Goal: Task Accomplishment & Management: Manage account settings

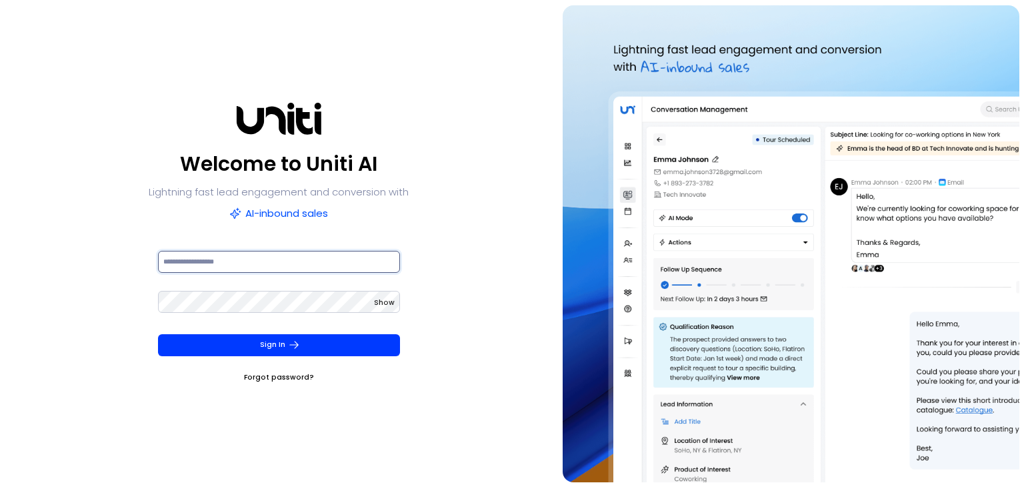
click at [187, 256] on input at bounding box center [279, 262] width 242 height 22
paste input "**********"
type input "**********"
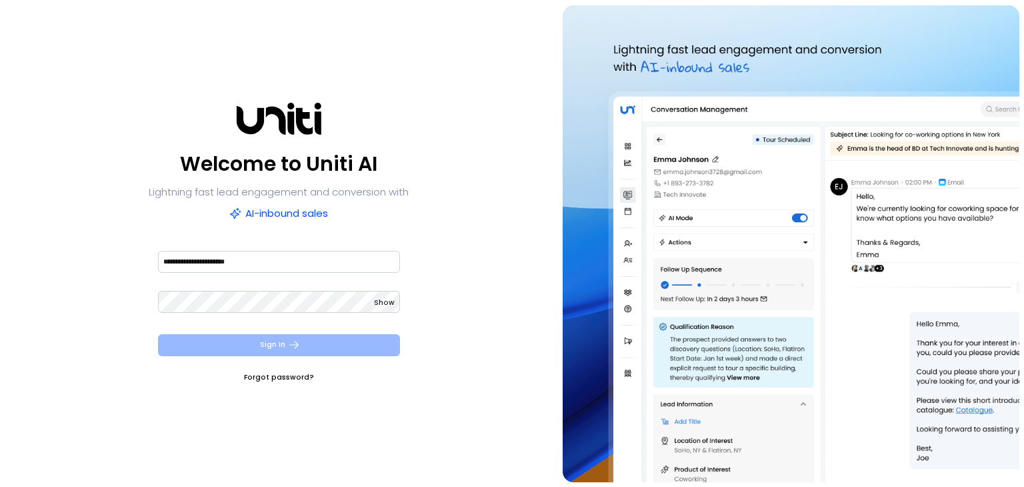
click at [251, 342] on button "Sign In" at bounding box center [279, 345] width 242 height 22
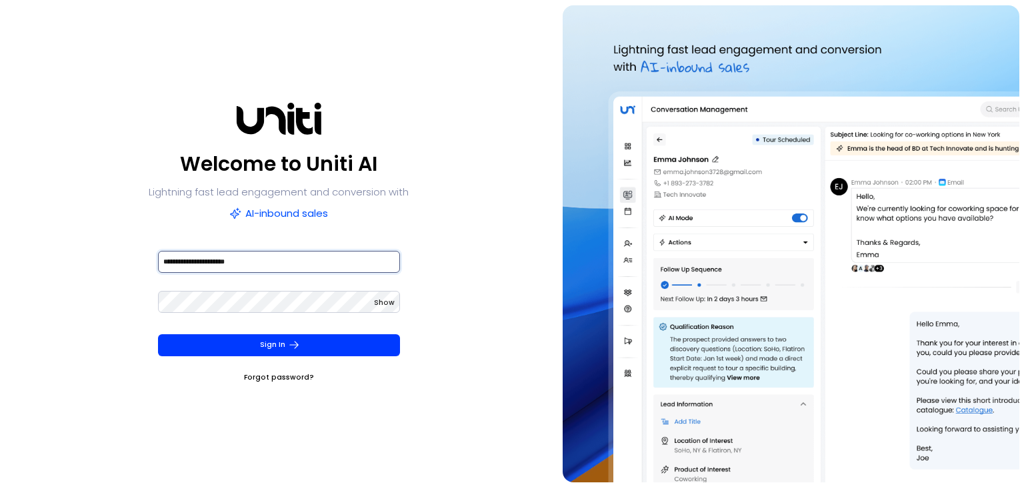
drag, startPoint x: 273, startPoint y: 263, endPoint x: 153, endPoint y: 211, distance: 130.5
click at [147, 241] on div "**********" at bounding box center [279, 243] width 548 height 477
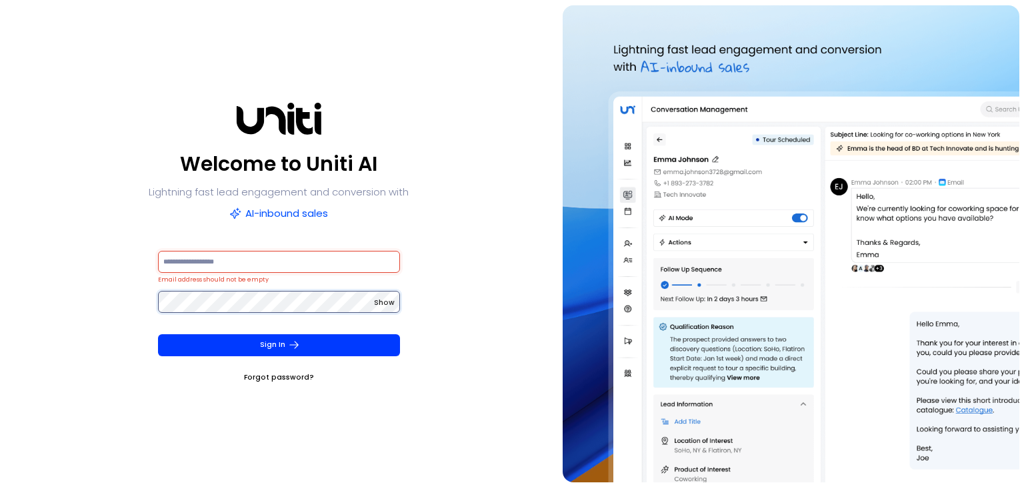
click at [115, 288] on div "Welcome to Uniti AI Lightning fast lead engagement and conversion with AI-inbou…" at bounding box center [279, 243] width 548 height 477
click at [479, 279] on div "Welcome to Uniti AI Lightning fast lead engagement and conversion with AI-inbou…" at bounding box center [279, 243] width 548 height 477
click at [495, 204] on div "Welcome to Uniti AI Lightning fast lead engagement and conversion with AI-inbou…" at bounding box center [279, 243] width 548 height 477
click at [453, 387] on div "Welcome to Uniti AI Lightning fast lead engagement and conversion with AI-inbou…" at bounding box center [279, 243] width 548 height 477
click at [339, 253] on input at bounding box center [279, 262] width 242 height 22
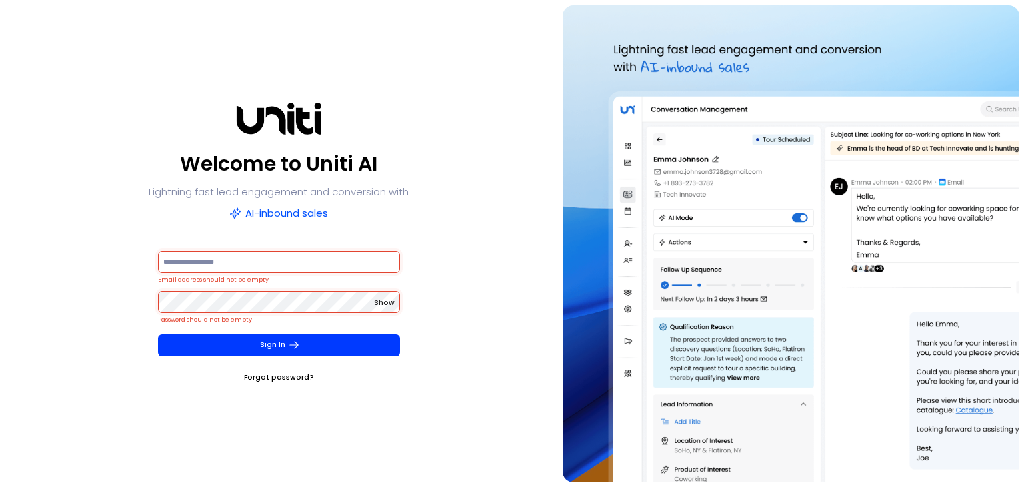
paste input "**********"
type input "**********"
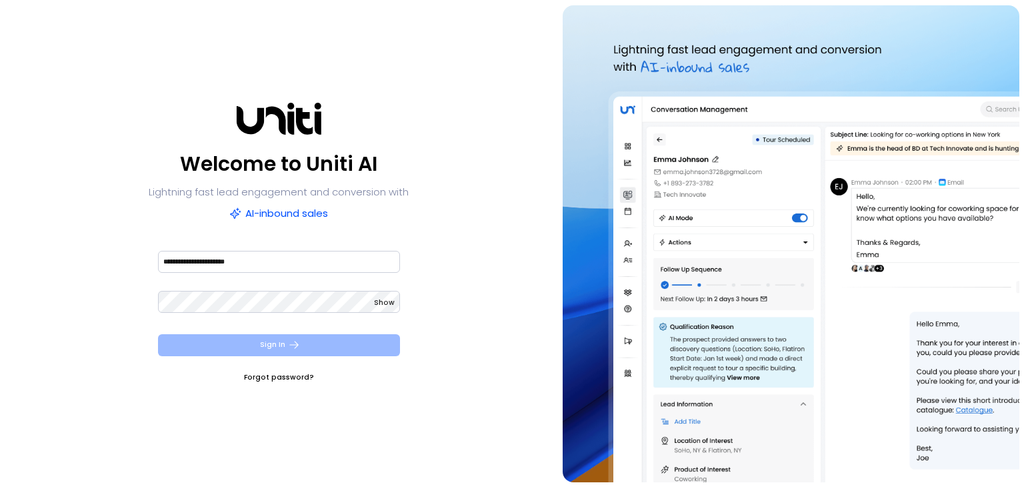
click at [329, 339] on button "Sign In" at bounding box center [279, 345] width 242 height 22
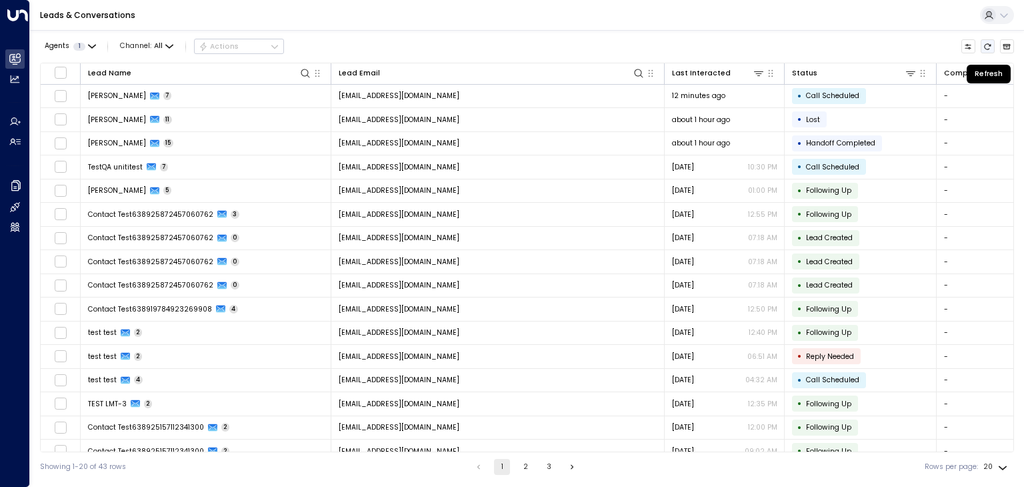
click at [987, 43] on icon "Refresh" at bounding box center [988, 46] width 7 height 6
click at [985, 46] on icon "Refresh" at bounding box center [987, 47] width 8 height 8
click at [93, 45] on icon "button" at bounding box center [92, 47] width 8 height 8
click at [383, 33] on div at bounding box center [512, 243] width 1024 height 487
click at [988, 47] on icon "Refresh" at bounding box center [987, 47] width 8 height 8
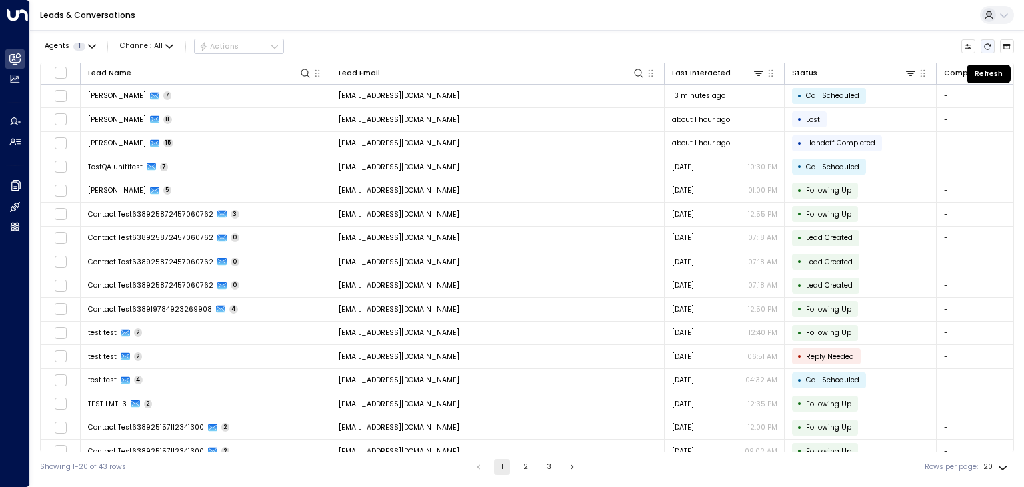
click at [987, 46] on icon "Refresh" at bounding box center [987, 47] width 8 height 8
click at [988, 47] on icon "Refresh" at bounding box center [987, 47] width 8 height 8
click at [1006, 10] on icon at bounding box center [1004, 15] width 11 height 11
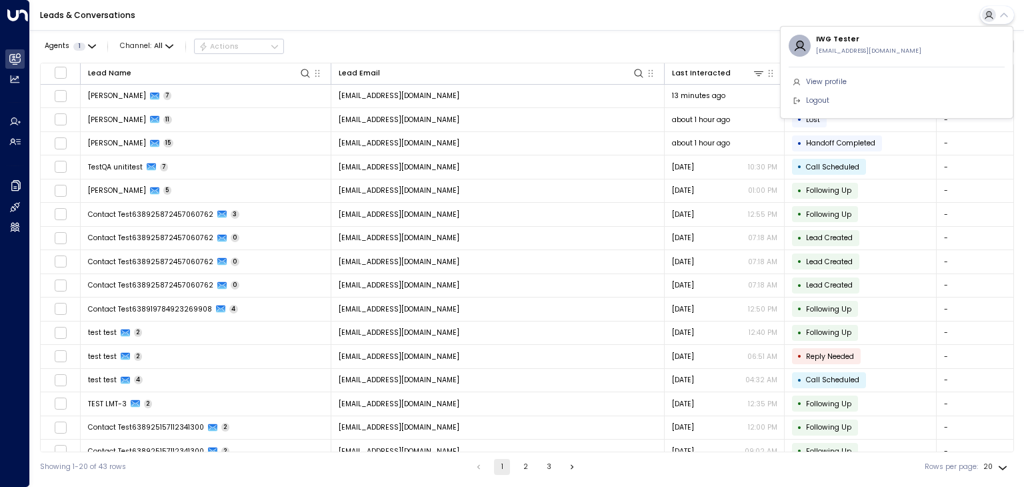
click at [699, 12] on div at bounding box center [512, 243] width 1024 height 487
click at [168, 43] on icon "button" at bounding box center [169, 47] width 8 height 8
click at [403, 41] on div at bounding box center [512, 243] width 1024 height 487
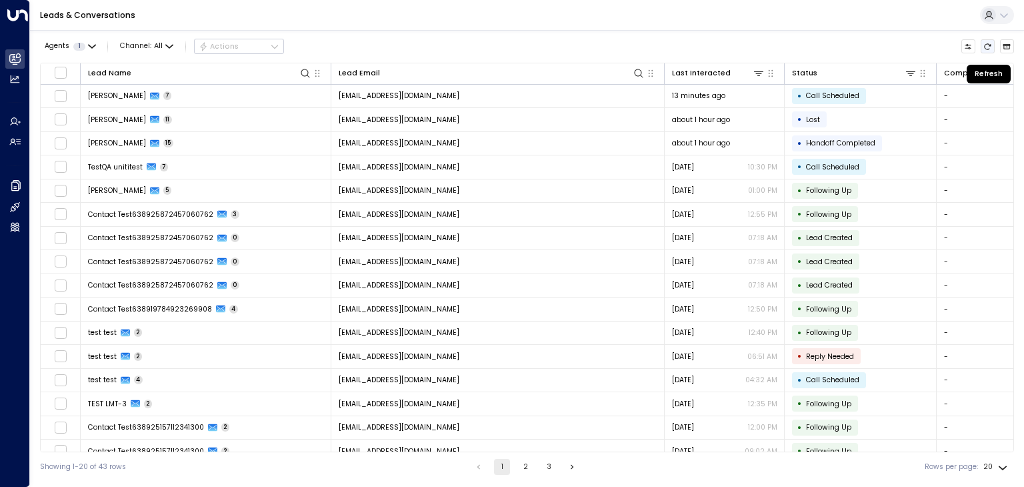
click at [984, 45] on icon "Refresh" at bounding box center [987, 47] width 8 height 8
click at [987, 46] on icon "Refresh" at bounding box center [987, 47] width 8 height 8
click at [988, 47] on icon "Refresh" at bounding box center [987, 47] width 8 height 8
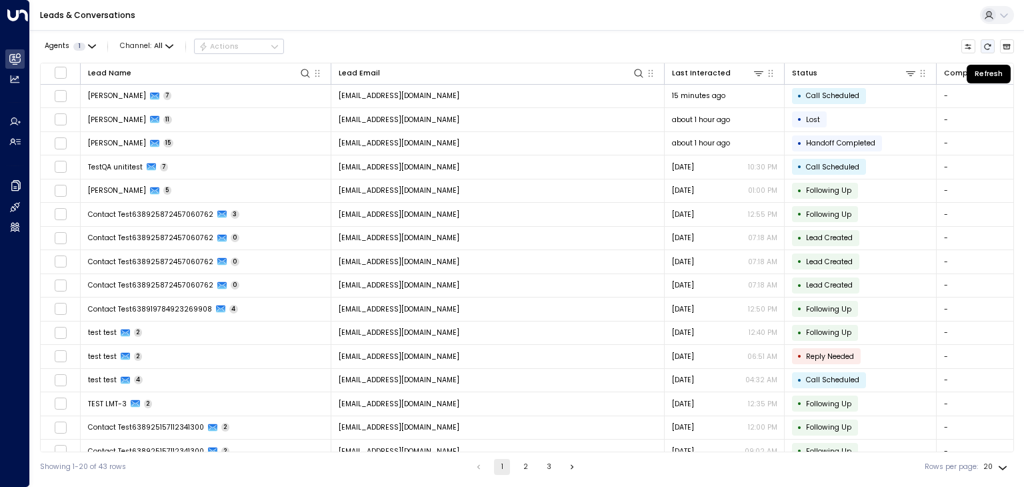
click at [987, 46] on icon "Refresh" at bounding box center [987, 47] width 8 height 8
click at [987, 47] on icon "Refresh" at bounding box center [987, 47] width 8 height 8
click at [989, 48] on icon "Refresh" at bounding box center [988, 46] width 7 height 6
click at [988, 43] on icon "Refresh" at bounding box center [988, 46] width 7 height 6
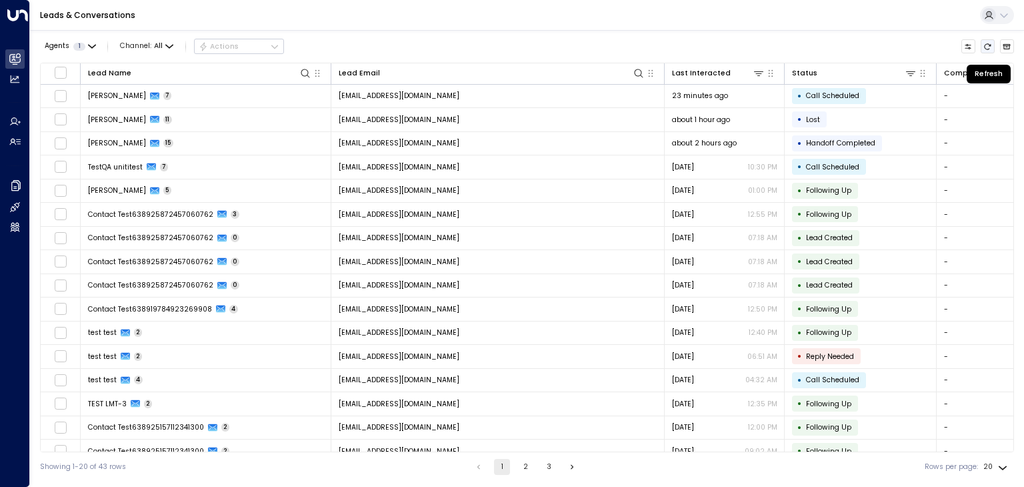
click at [988, 43] on icon "Refresh" at bounding box center [988, 46] width 7 height 6
click at [984, 43] on icon "Refresh" at bounding box center [987, 47] width 8 height 8
click at [984, 47] on icon "Refresh" at bounding box center [987, 47] width 8 height 8
click at [985, 55] on div "Agents 1 Channel: All Actions" at bounding box center [527, 46] width 974 height 23
click at [987, 50] on icon "Refresh" at bounding box center [987, 47] width 8 height 8
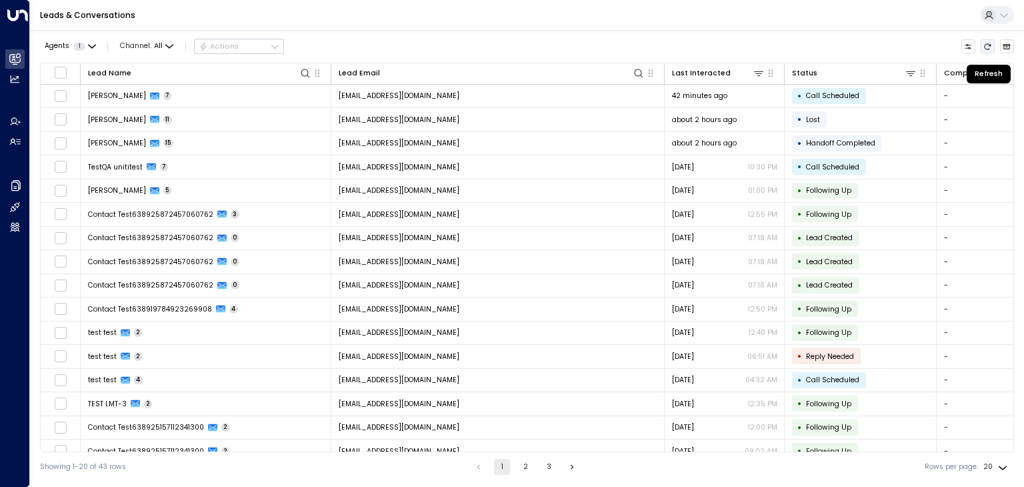
click at [990, 45] on icon "Refresh" at bounding box center [988, 46] width 7 height 6
click at [992, 49] on button "Refresh" at bounding box center [988, 46] width 15 height 15
click at [985, 49] on icon "Refresh" at bounding box center [987, 47] width 8 height 8
click at [989, 43] on icon "Refresh" at bounding box center [987, 47] width 8 height 8
click at [988, 48] on icon "Refresh" at bounding box center [987, 47] width 8 height 8
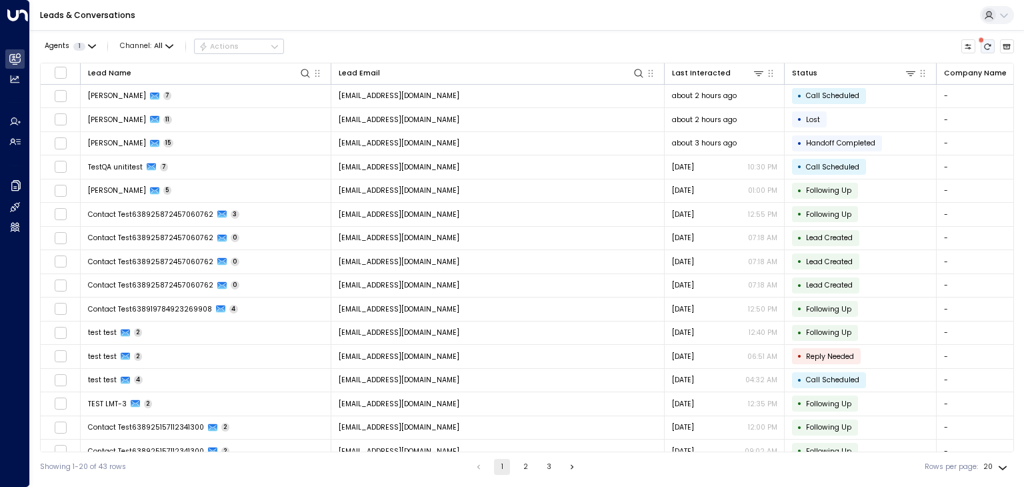
click at [988, 49] on icon "There are new threads available. Refresh the grid to view the latest updates." at bounding box center [988, 46] width 7 height 6
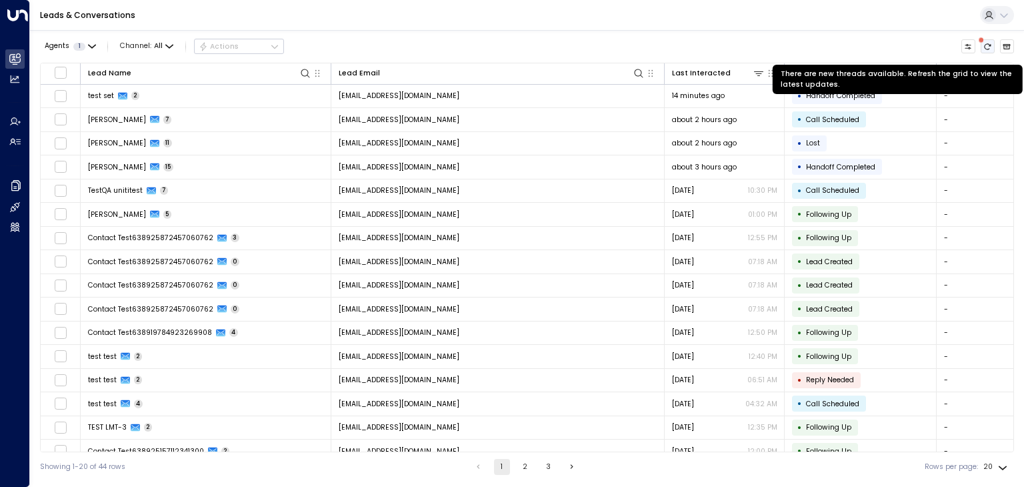
click at [986, 47] on icon "There are new threads available. Refresh the grid to view the latest updates." at bounding box center [987, 47] width 8 height 8
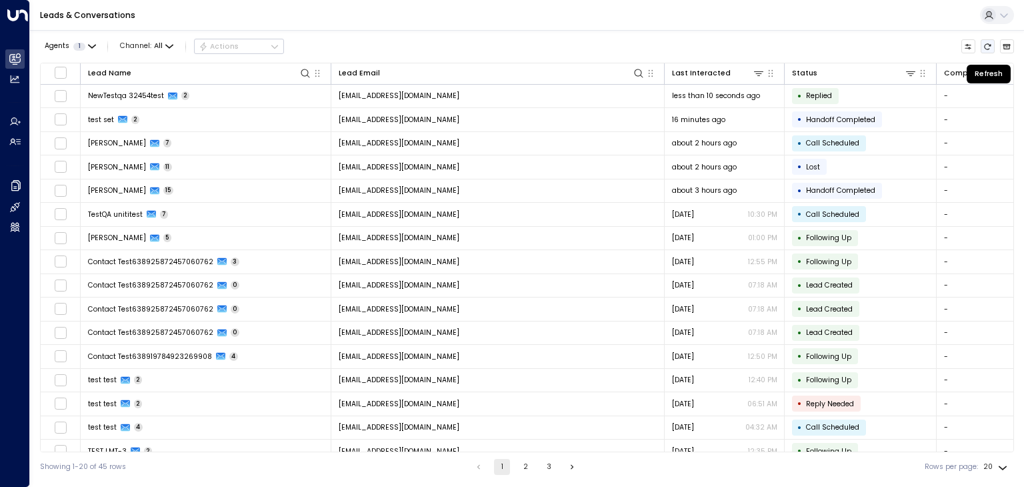
click at [985, 47] on icon "Refresh" at bounding box center [988, 46] width 7 height 6
click at [988, 41] on button "Refresh" at bounding box center [988, 46] width 15 height 15
